Goal: Check status: Check status

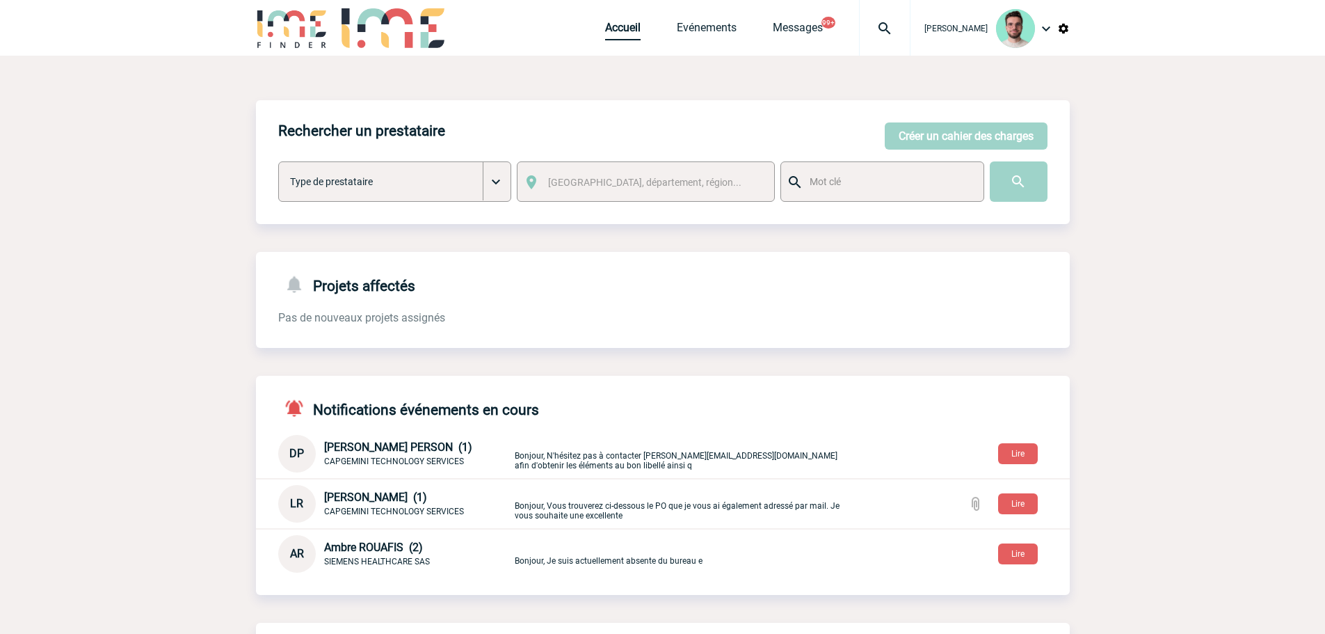
click at [608, 28] on link "Accueil" at bounding box center [622, 30] width 35 height 19
click at [686, 32] on link "Evénements" at bounding box center [707, 30] width 60 height 19
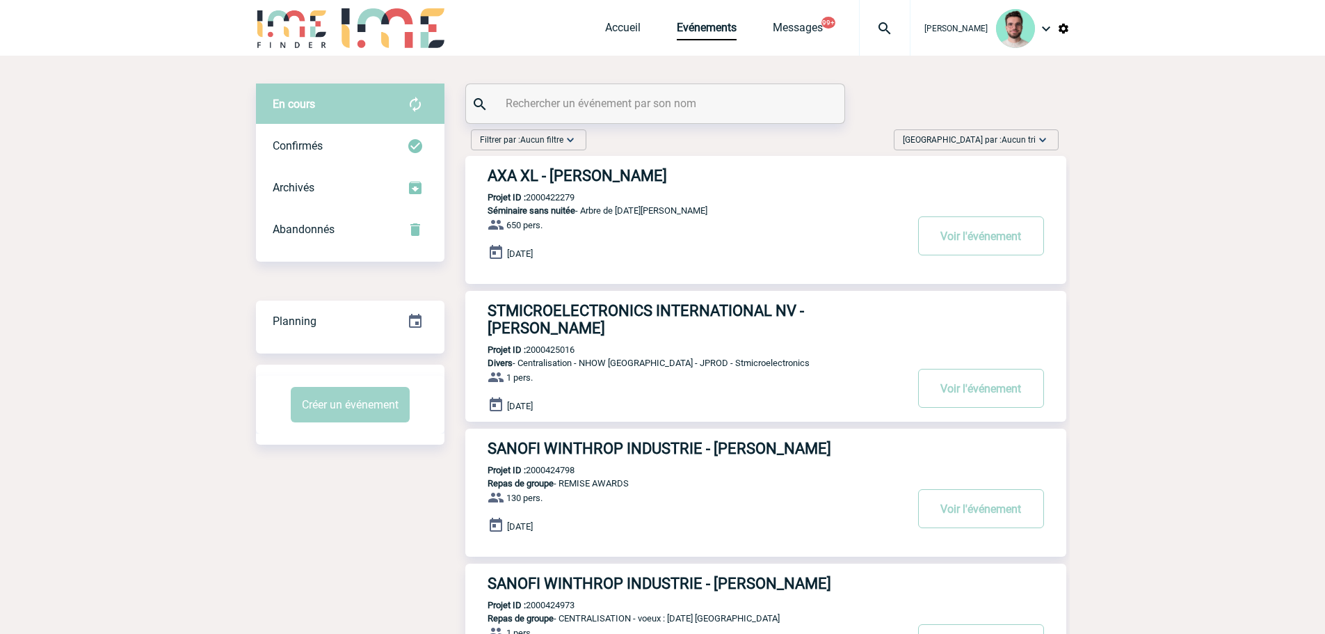
click at [582, 102] on input "text" at bounding box center [657, 103] width 310 height 20
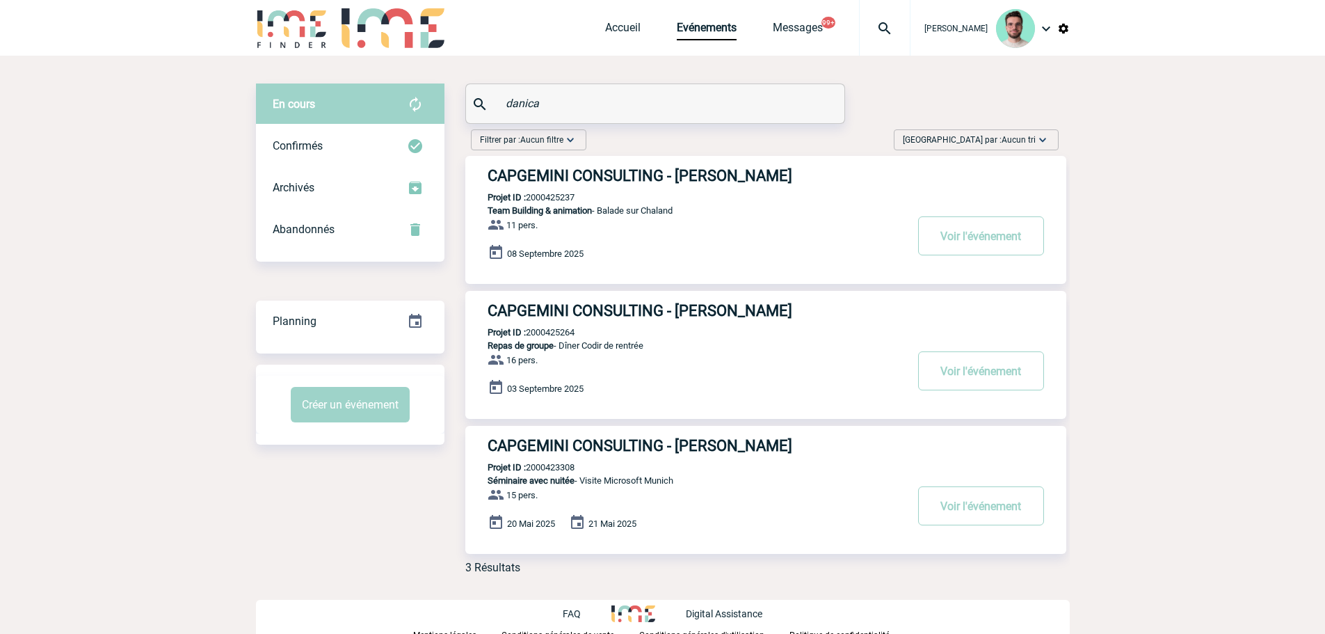
type input "danica"
click at [546, 198] on p "Projet ID : 2000425237" at bounding box center [519, 197] width 109 height 10
click at [547, 198] on p "Projet ID : 2000425237" at bounding box center [519, 197] width 109 height 10
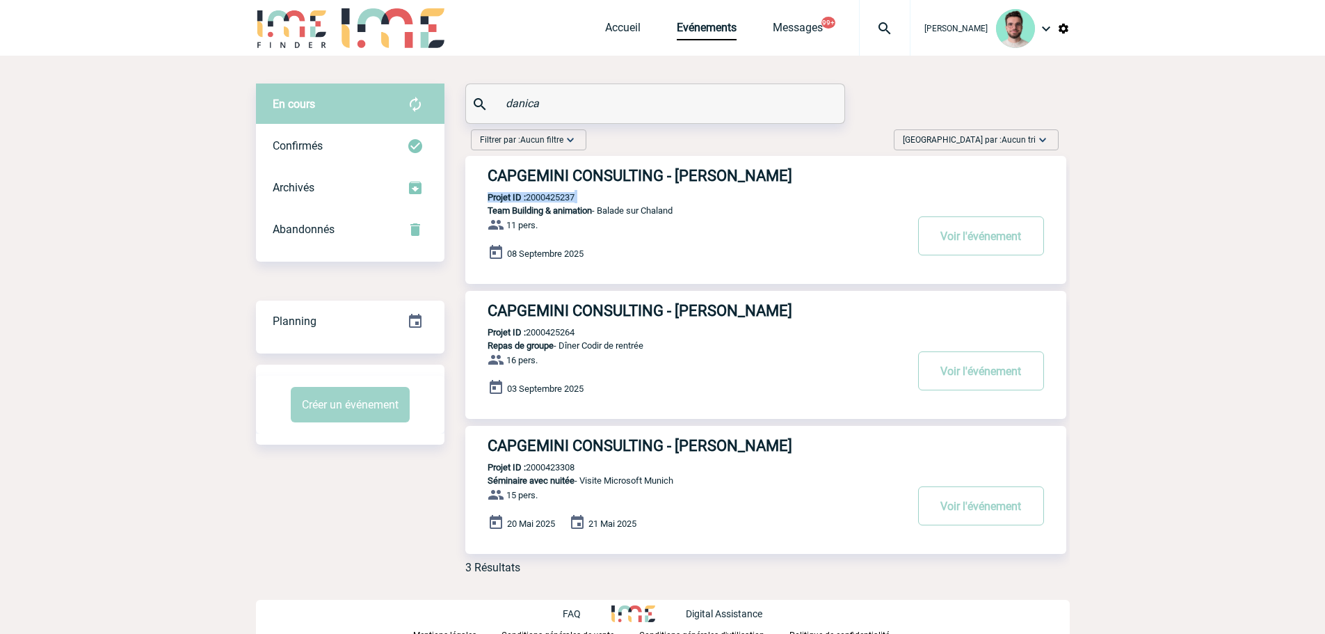
click at [547, 198] on p "Projet ID : 2000425237" at bounding box center [519, 197] width 109 height 10
click at [559, 200] on p "Projet ID : 2000425237" at bounding box center [519, 197] width 109 height 10
click at [605, 32] on link "Accueil" at bounding box center [622, 30] width 35 height 19
